Goal: Transaction & Acquisition: Purchase product/service

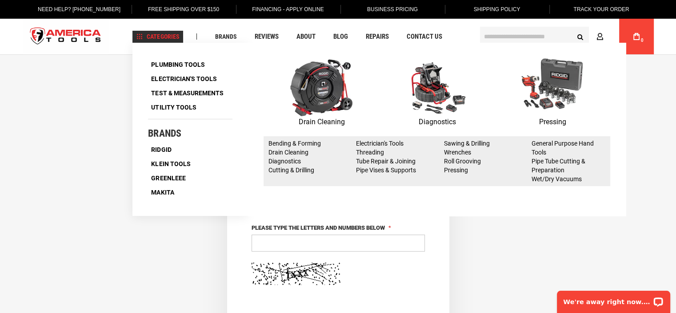
click at [155, 37] on span "Categories" at bounding box center [158, 36] width 43 height 6
click at [171, 62] on span "Plumbing Tools" at bounding box center [177, 64] width 53 height 6
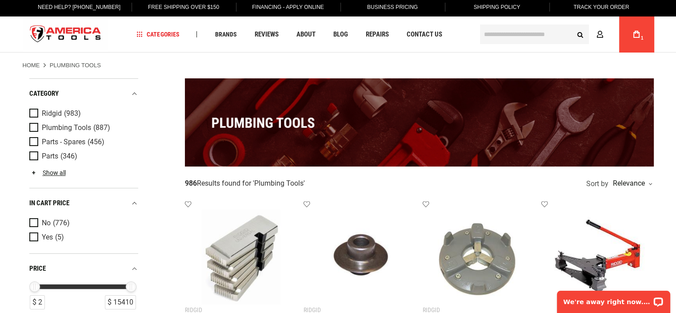
scroll to position [89, 0]
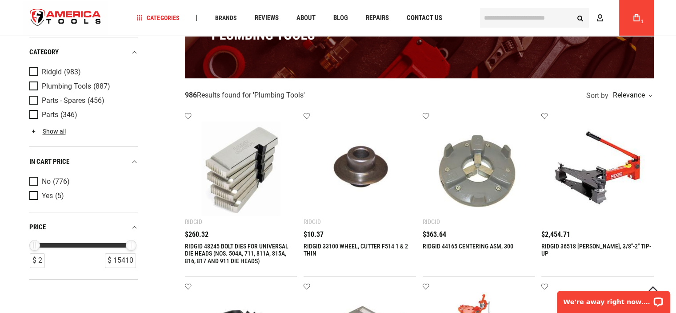
click at [466, 171] on img at bounding box center [479, 168] width 95 height 95
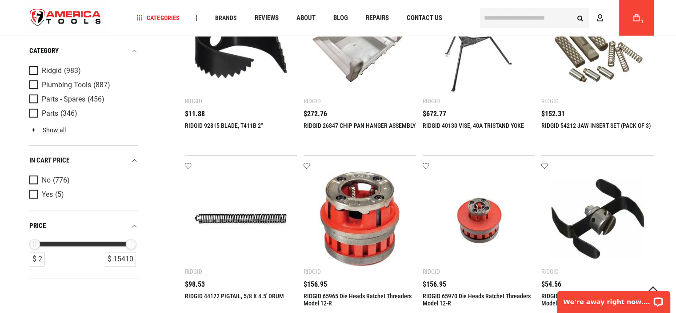
scroll to position [400, 0]
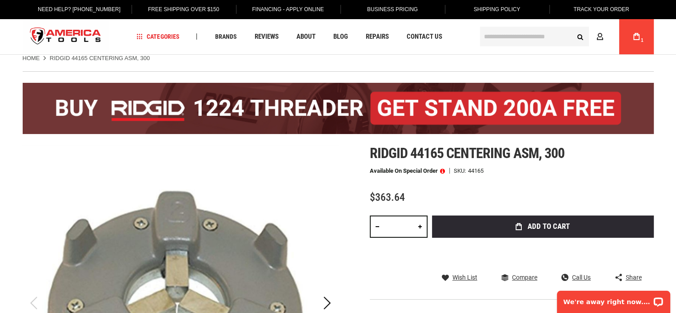
click at [443, 170] on span at bounding box center [442, 171] width 5 height 6
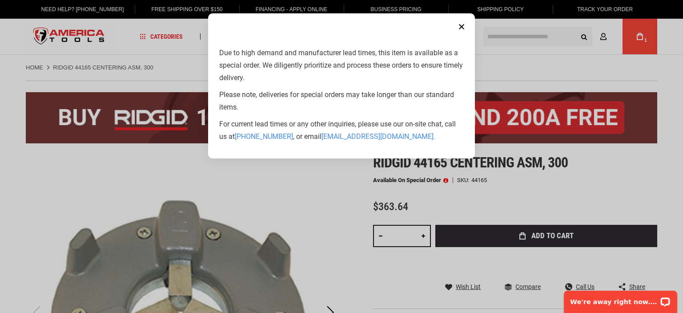
click at [459, 27] on button "Close" at bounding box center [462, 27] width 18 height 18
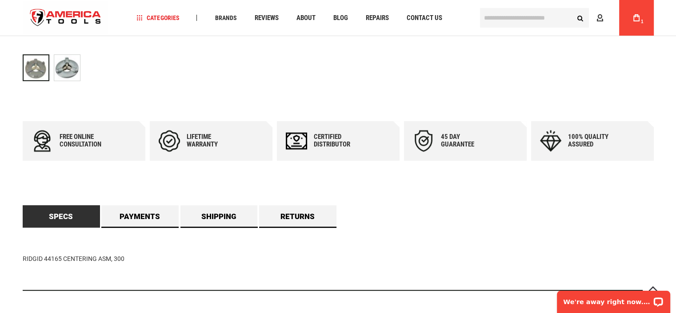
scroll to position [489, 0]
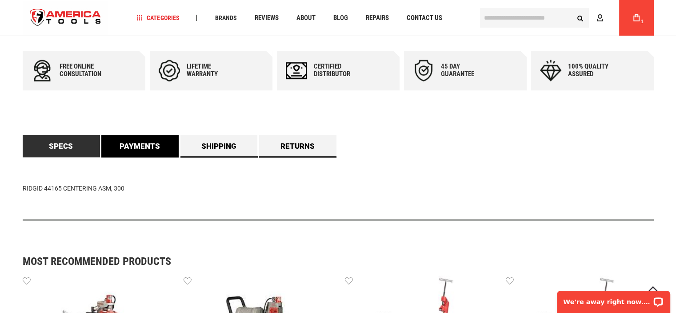
click at [144, 149] on link "Payments" at bounding box center [139, 146] width 77 height 22
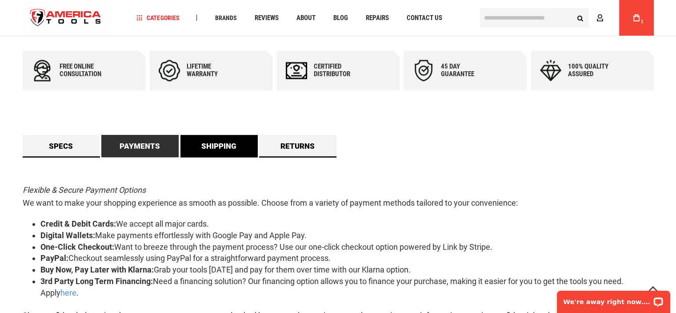
click at [203, 142] on link "Shipping" at bounding box center [219, 146] width 77 height 22
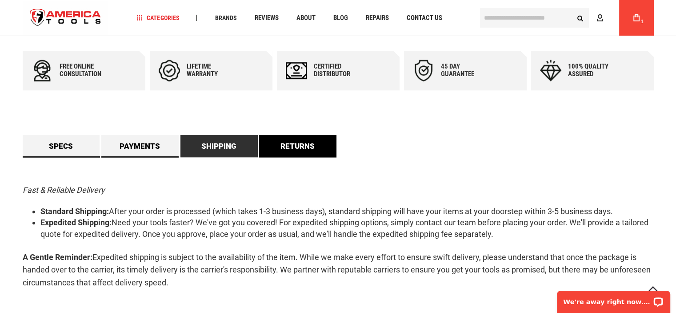
click at [280, 140] on link "Returns" at bounding box center [297, 146] width 77 height 22
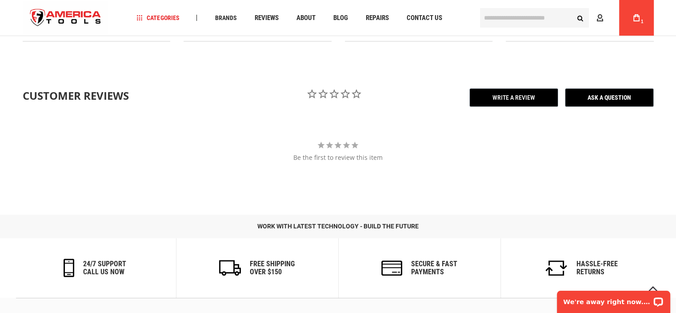
scroll to position [889, 0]
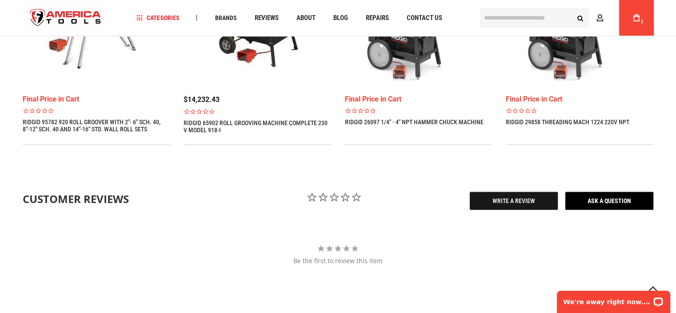
click at [512, 197] on span "Write a Review" at bounding box center [514, 200] width 89 height 19
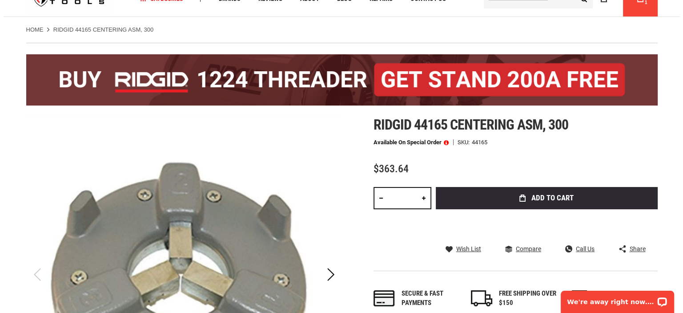
scroll to position [0, 0]
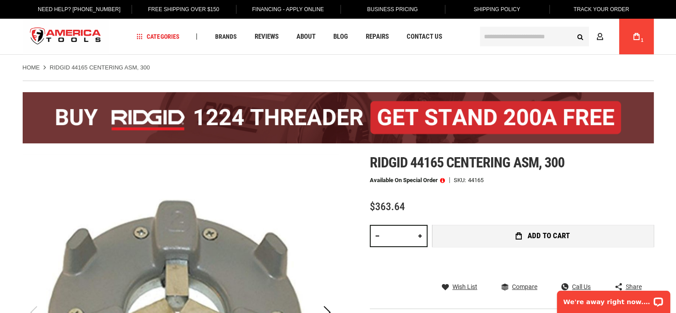
click at [482, 231] on button "Add to Cart" at bounding box center [543, 236] width 222 height 22
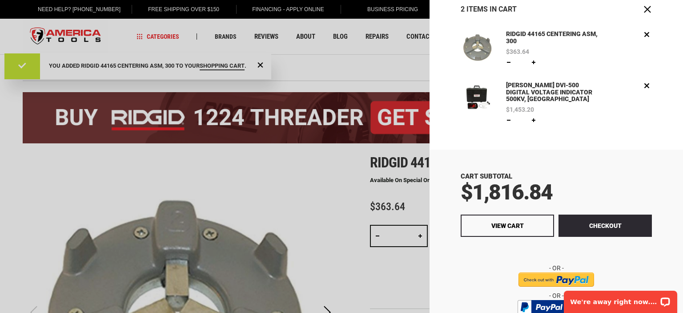
scroll to position [75, 0]
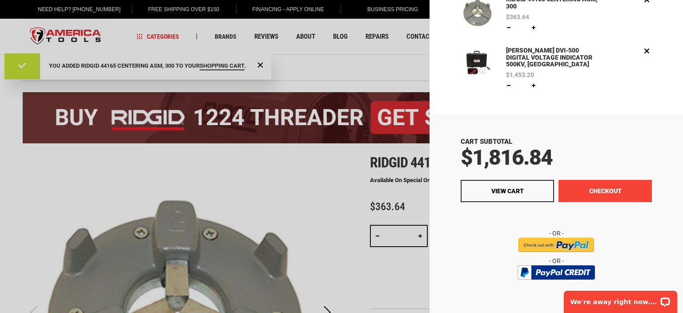
click at [606, 180] on button "Checkout" at bounding box center [604, 191] width 93 height 22
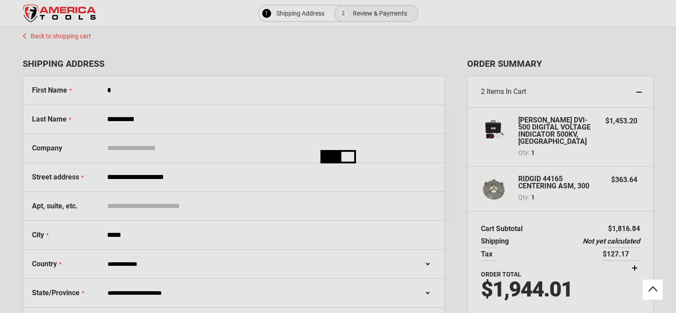
select select "**"
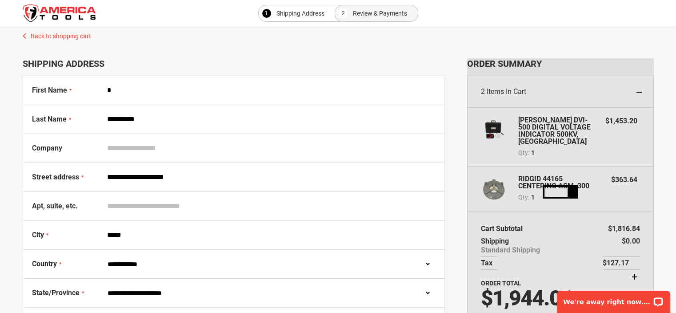
click at [50, 12] on img "store logo" at bounding box center [59, 13] width 73 height 18
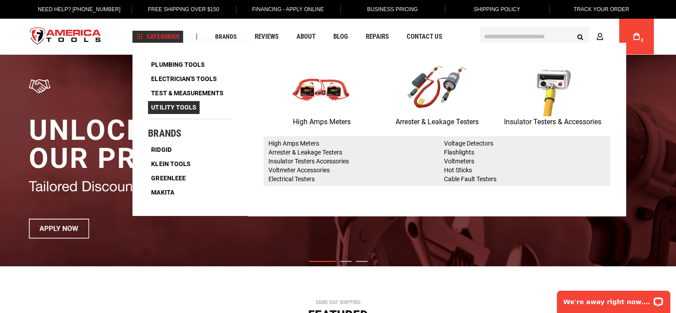
click at [189, 109] on span "Utility Tools" at bounding box center [173, 107] width 45 height 6
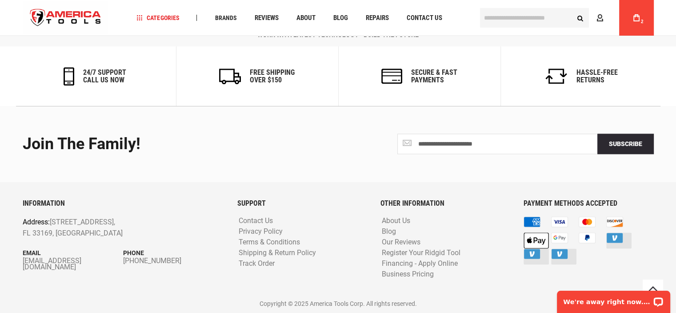
scroll to position [888, 0]
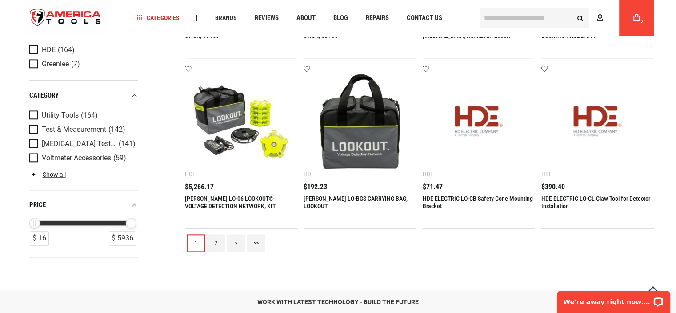
click at [214, 241] on link "2" at bounding box center [216, 243] width 18 height 18
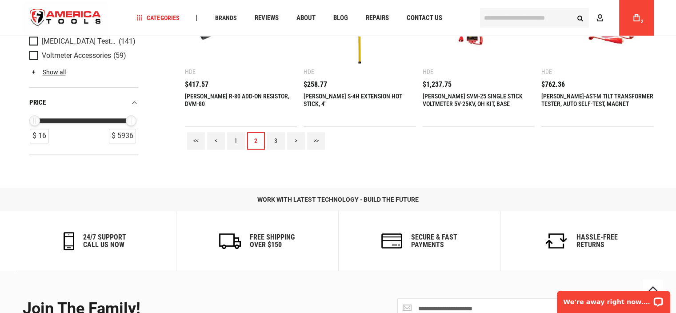
scroll to position [889, 0]
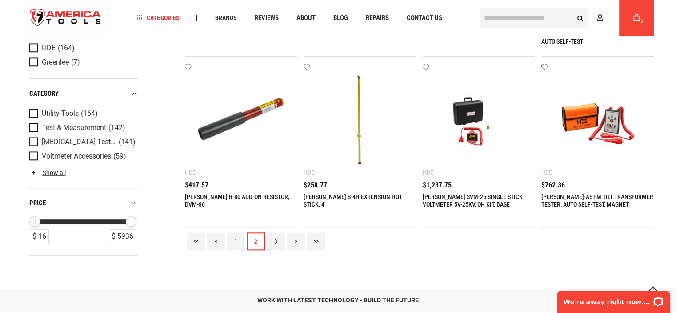
click at [274, 237] on link "3" at bounding box center [276, 241] width 18 height 18
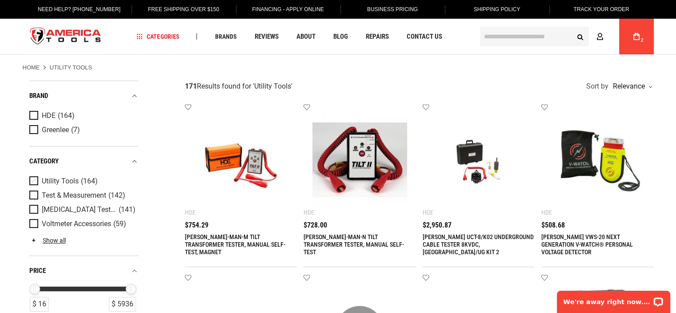
click at [31, 185] on span "Product Filters" at bounding box center [35, 181] width 12 height 10
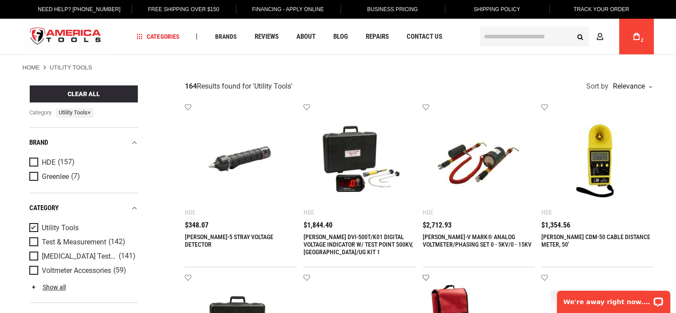
click at [427, 274] on link "Add to wishlist" at bounding box center [426, 277] width 6 height 8
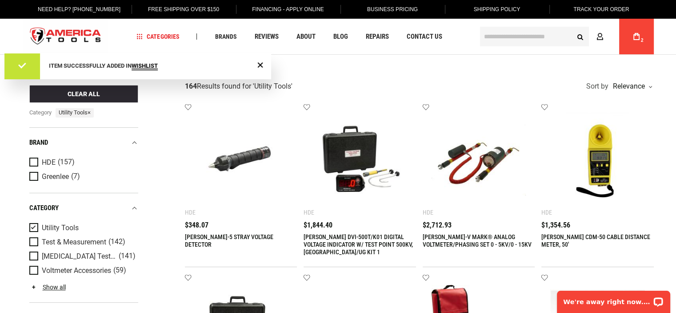
click at [149, 67] on b "Wishlist" at bounding box center [145, 65] width 26 height 7
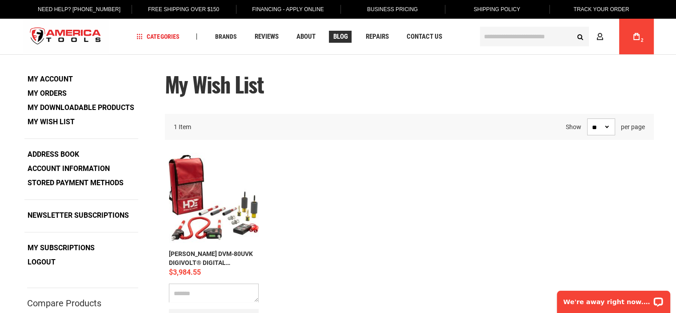
click at [341, 35] on span "Blog" at bounding box center [340, 36] width 15 height 7
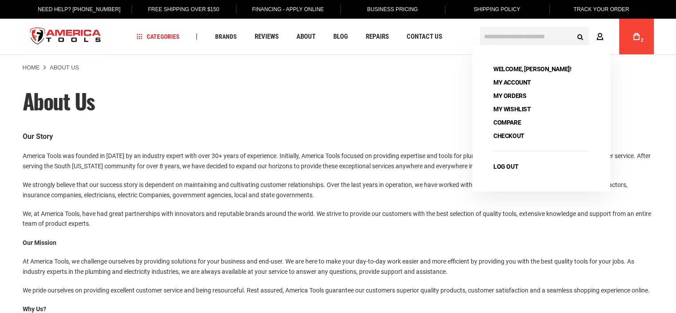
click at [600, 38] on icon at bounding box center [600, 37] width 7 height 8
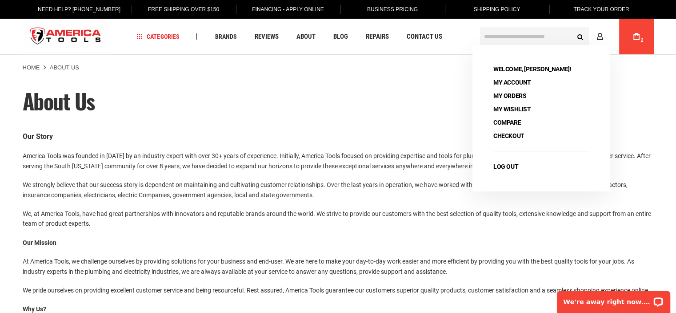
click at [550, 68] on span "Welcome, d starchenko!" at bounding box center [532, 69] width 84 height 12
click at [514, 122] on link "Compare" at bounding box center [507, 122] width 34 height 12
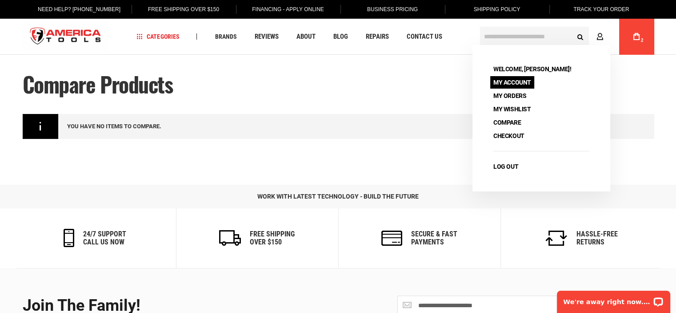
click at [510, 83] on link "My Account" at bounding box center [512, 82] width 44 height 12
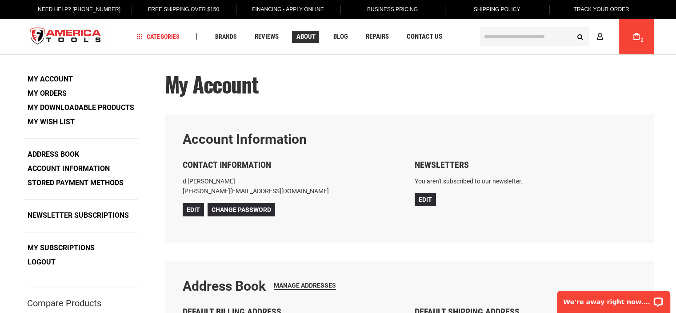
click at [307, 36] on span "About" at bounding box center [305, 36] width 19 height 7
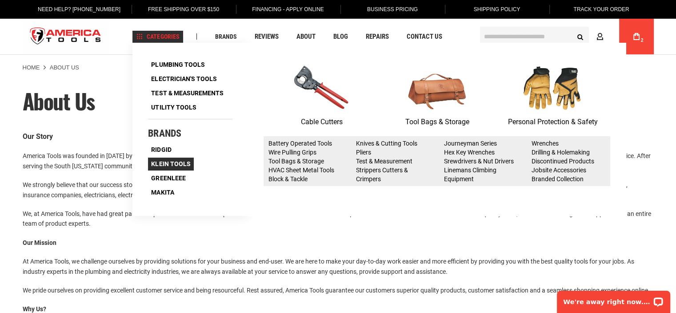
click at [173, 161] on span "Klein Tools" at bounding box center [170, 164] width 39 height 6
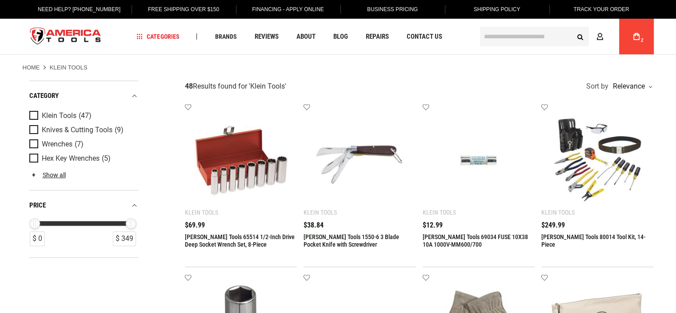
click at [245, 152] on img at bounding box center [241, 159] width 95 height 95
